Goal: Navigation & Orientation: Find specific page/section

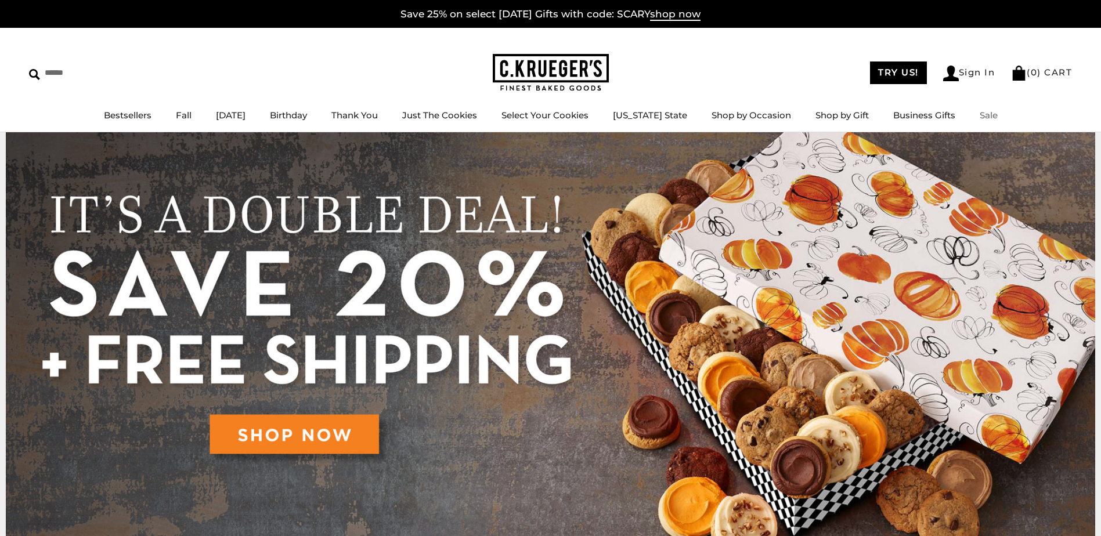
click at [980, 115] on link "Sale" at bounding box center [989, 115] width 18 height 11
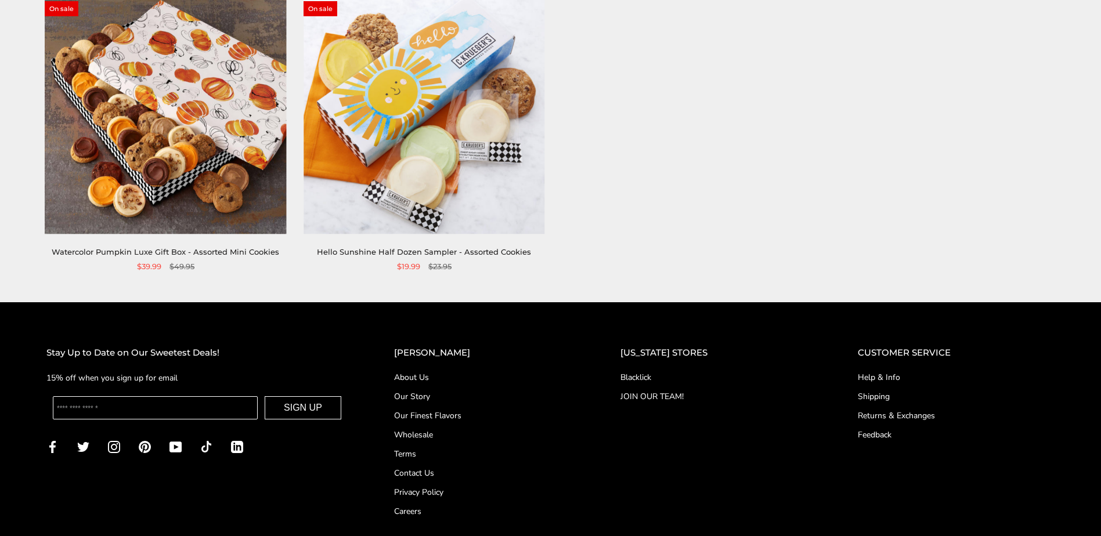
scroll to position [560, 0]
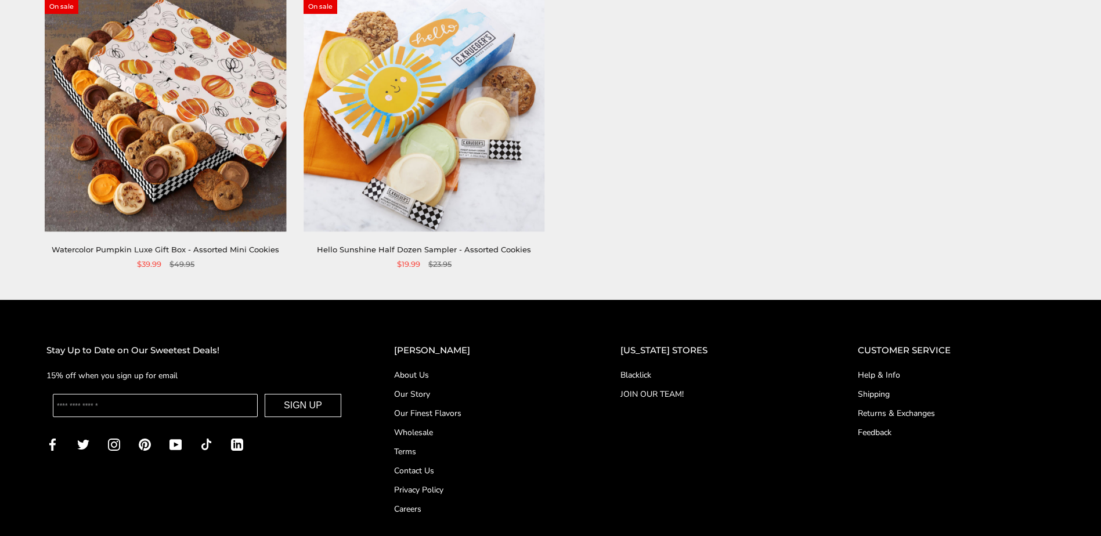
click at [656, 373] on link "Blacklick" at bounding box center [715, 375] width 191 height 12
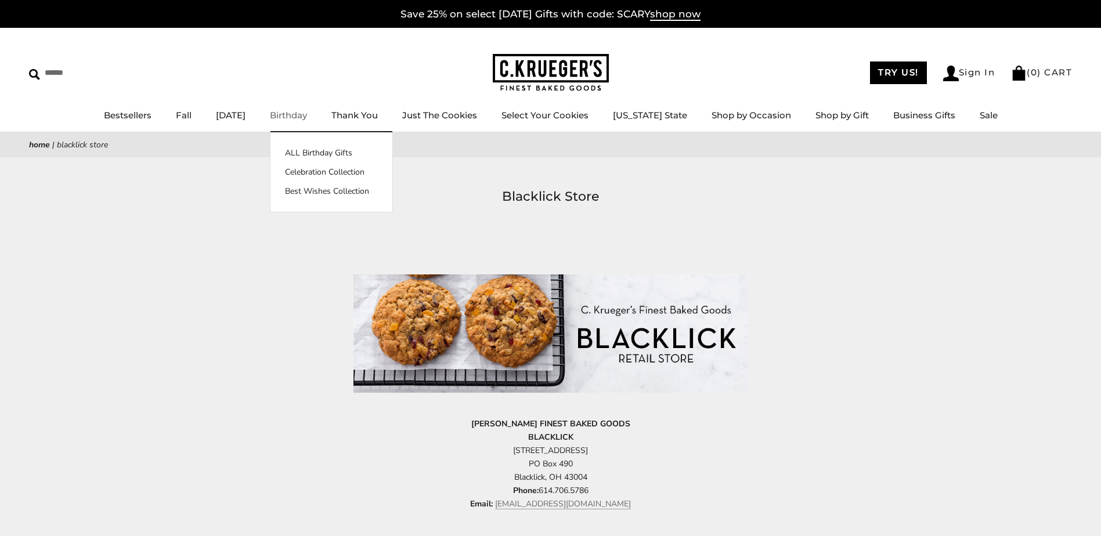
click at [307, 114] on link "Birthday" at bounding box center [288, 115] width 37 height 11
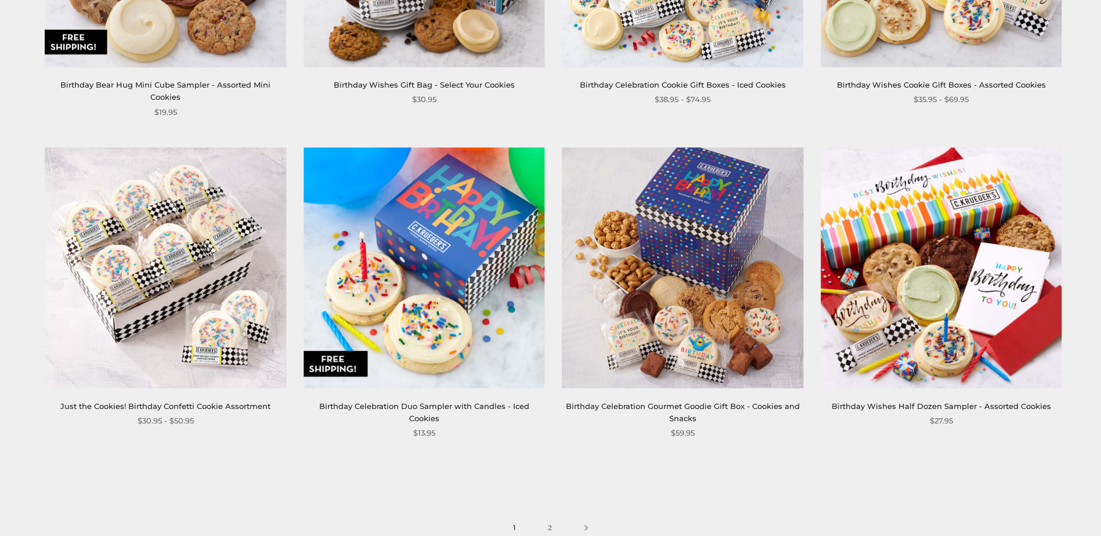
scroll to position [1799, 0]
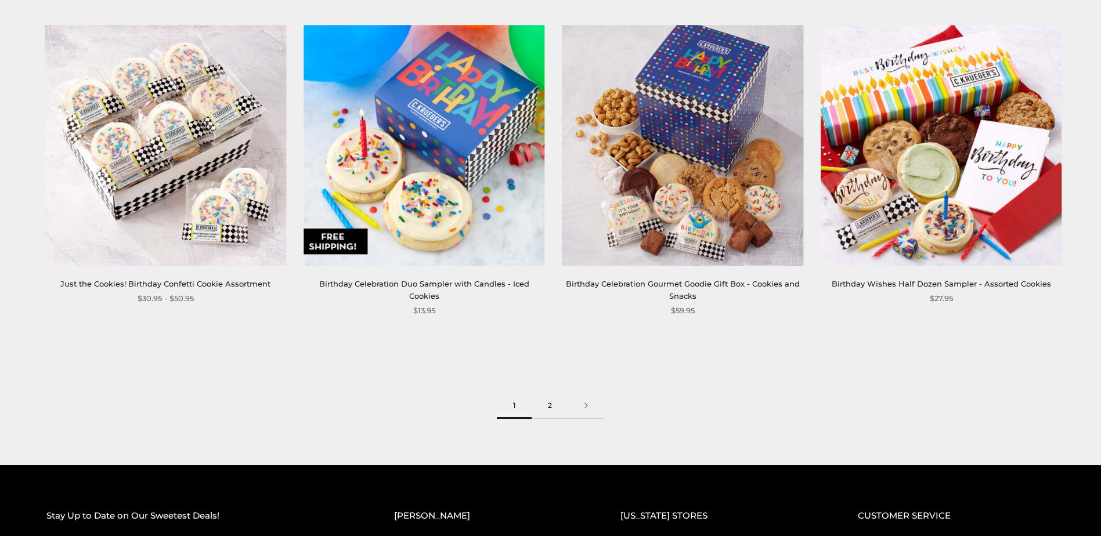
click at [549, 393] on link "2" at bounding box center [550, 406] width 37 height 26
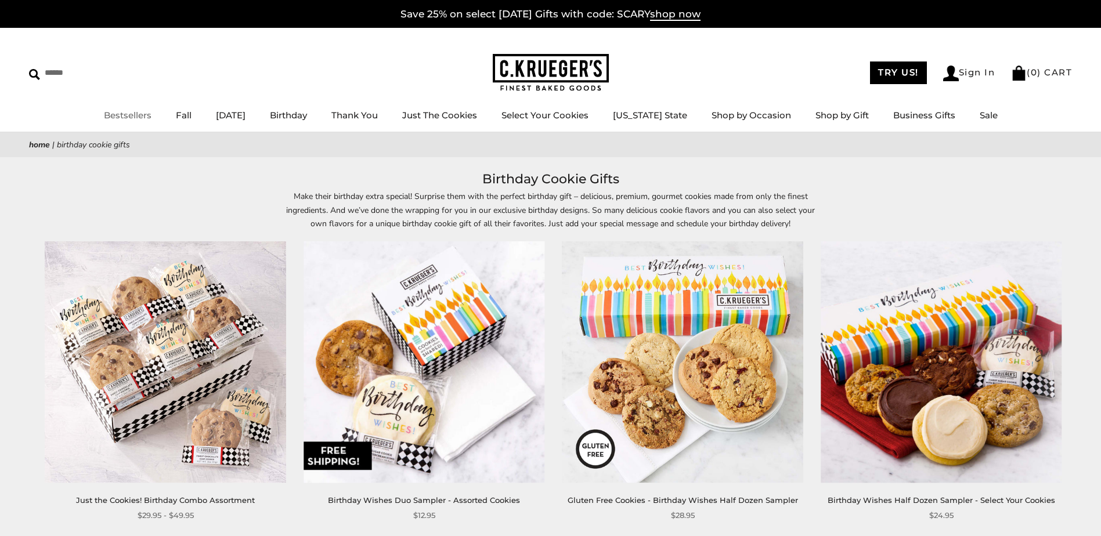
click at [125, 116] on link "Bestsellers" at bounding box center [128, 115] width 48 height 11
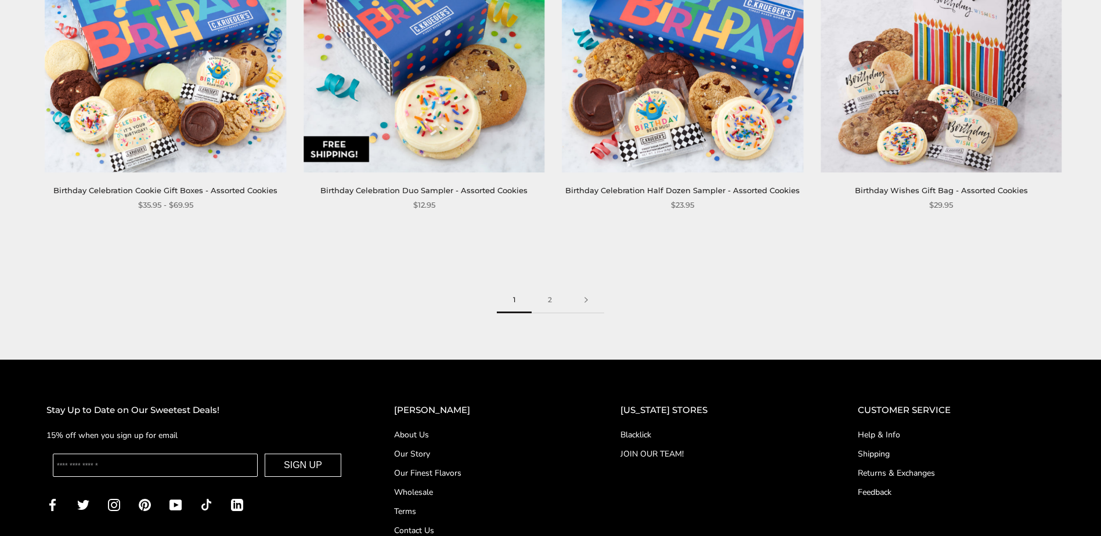
scroll to position [1915, 0]
